Goal: Complete application form

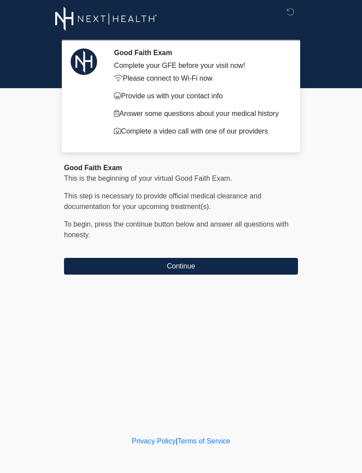
click at [245, 261] on button "Continue" at bounding box center [181, 266] width 234 height 17
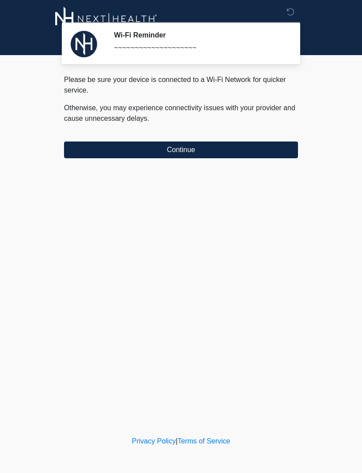
click at [249, 143] on button "Continue" at bounding box center [181, 150] width 234 height 17
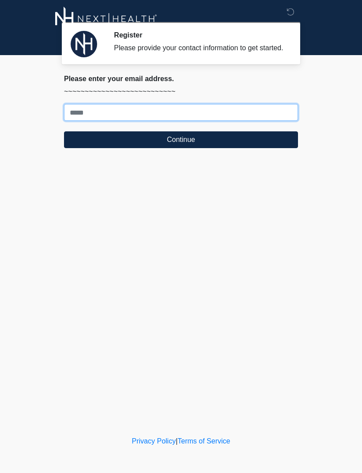
click at [123, 121] on input "Where should we email your treatment plan?" at bounding box center [181, 112] width 234 height 17
type input "**********"
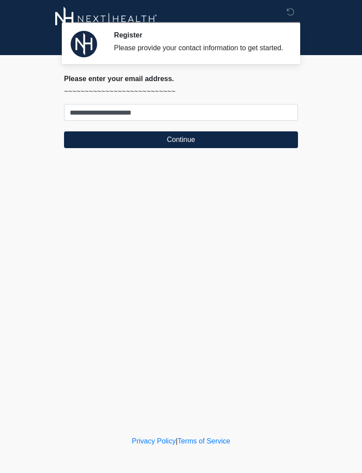
click at [208, 148] on button "Continue" at bounding box center [181, 139] width 234 height 17
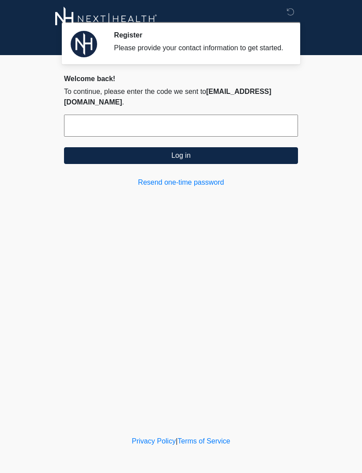
click at [195, 179] on link "Resend one-time password" at bounding box center [181, 182] width 234 height 11
click at [196, 120] on input "text" at bounding box center [181, 126] width 234 height 22
type input "******"
click at [262, 161] on button "Log in" at bounding box center [181, 155] width 234 height 17
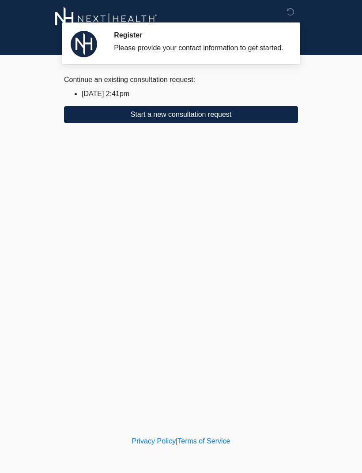
click at [237, 123] on button "Start a new consultation request" at bounding box center [181, 114] width 234 height 17
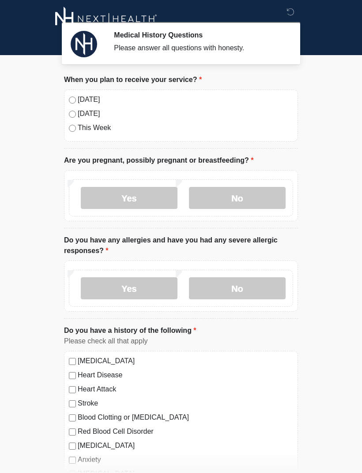
click at [259, 192] on label "No" at bounding box center [237, 198] width 97 height 22
click at [253, 287] on label "No" at bounding box center [237, 289] width 97 height 22
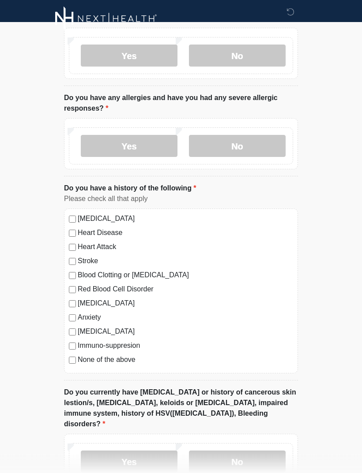
scroll to position [143, 0]
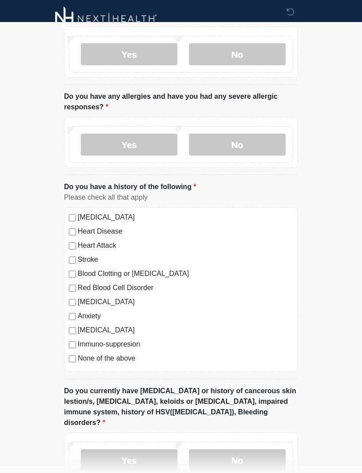
click at [121, 361] on label "None of the above" at bounding box center [185, 359] width 215 height 11
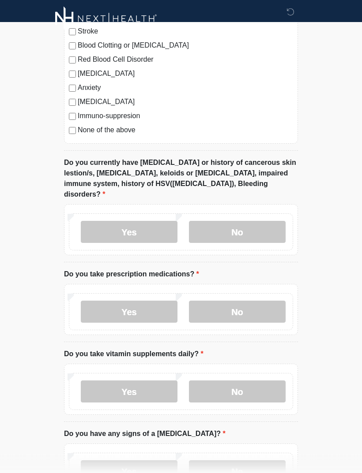
click at [252, 222] on label "No" at bounding box center [237, 233] width 97 height 22
click at [239, 301] on label "No" at bounding box center [237, 312] width 97 height 22
click at [248, 381] on label "No" at bounding box center [237, 392] width 97 height 22
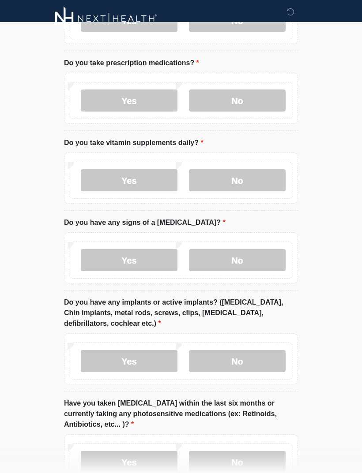
click at [254, 250] on label "No" at bounding box center [237, 261] width 97 height 22
click at [249, 350] on label "No" at bounding box center [237, 361] width 97 height 22
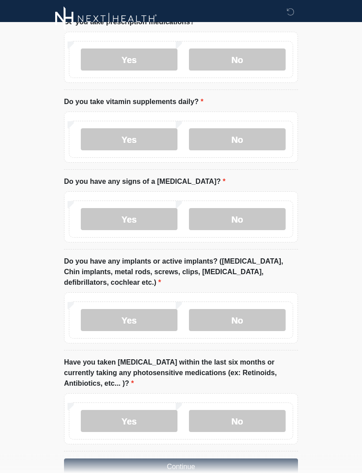
scroll to position [634, 0]
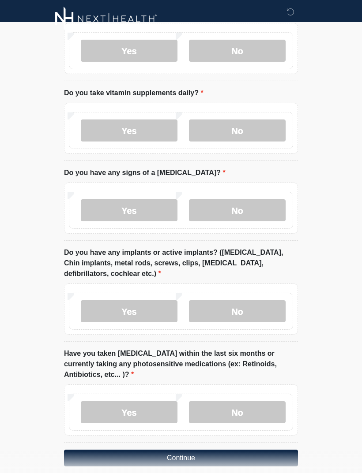
click at [249, 402] on label "No" at bounding box center [237, 413] width 97 height 22
click at [254, 450] on button "Continue" at bounding box center [181, 458] width 234 height 17
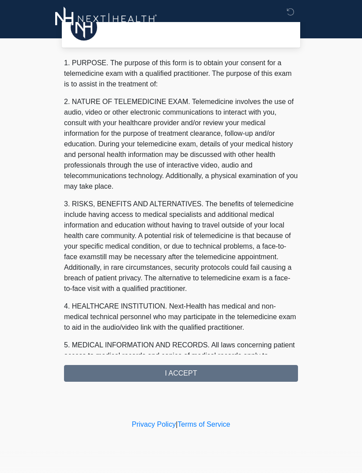
scroll to position [0, 0]
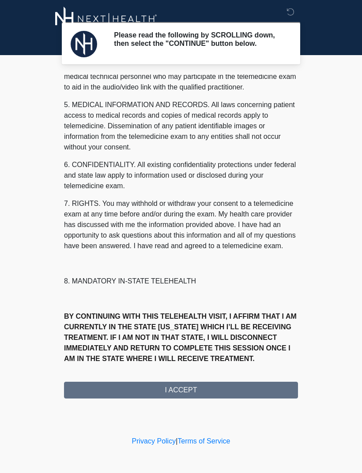
click at [222, 391] on div "1. PURPOSE. The purpose of this form is to obtain your consent for a telemedici…" at bounding box center [181, 237] width 234 height 324
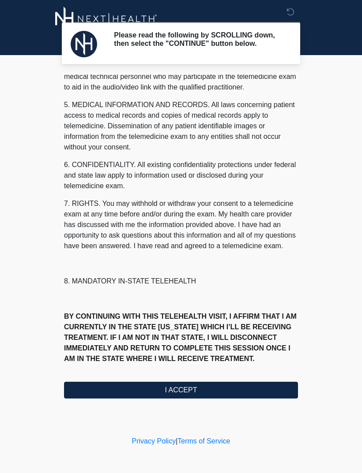
scroll to position [268, 0]
click at [218, 395] on button "I ACCEPT" at bounding box center [181, 390] width 234 height 17
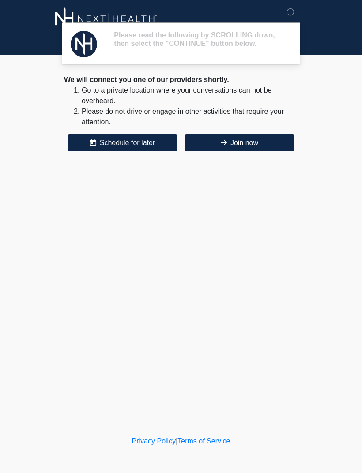
click at [233, 395] on div "Please read the following by SCROLLING down, then select the "CONTINUE" button …" at bounding box center [181, 217] width 265 height 417
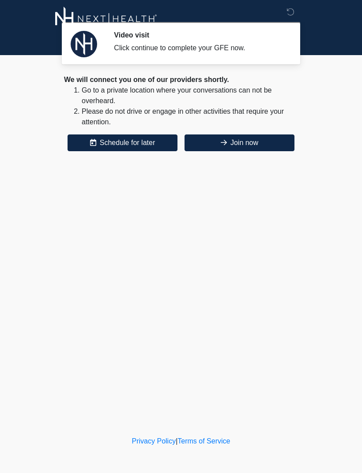
click at [239, 139] on button "Join now" at bounding box center [239, 143] width 110 height 17
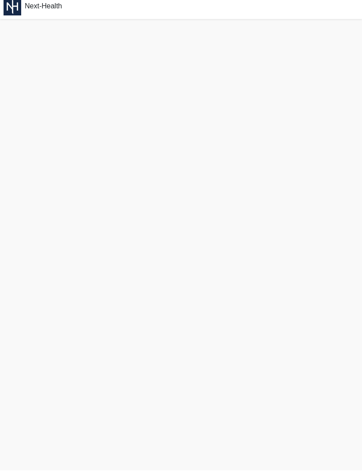
scroll to position [3, 0]
